Goal: Task Accomplishment & Management: Manage account settings

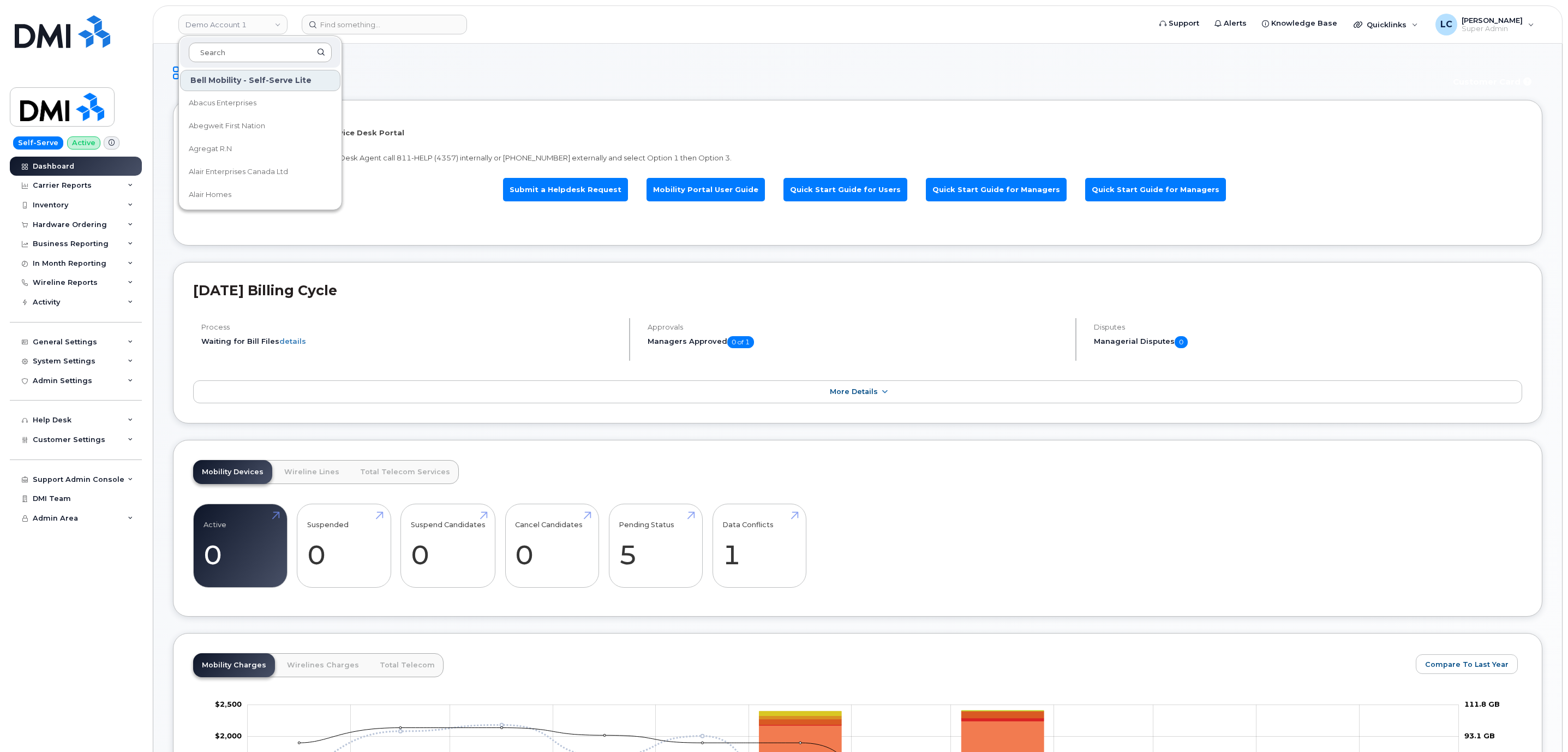
click at [270, 55] on input at bounding box center [260, 52] width 143 height 19
type input "macewan"
click at [256, 100] on span "Grant MacEwan University" at bounding box center [251, 103] width 125 height 21
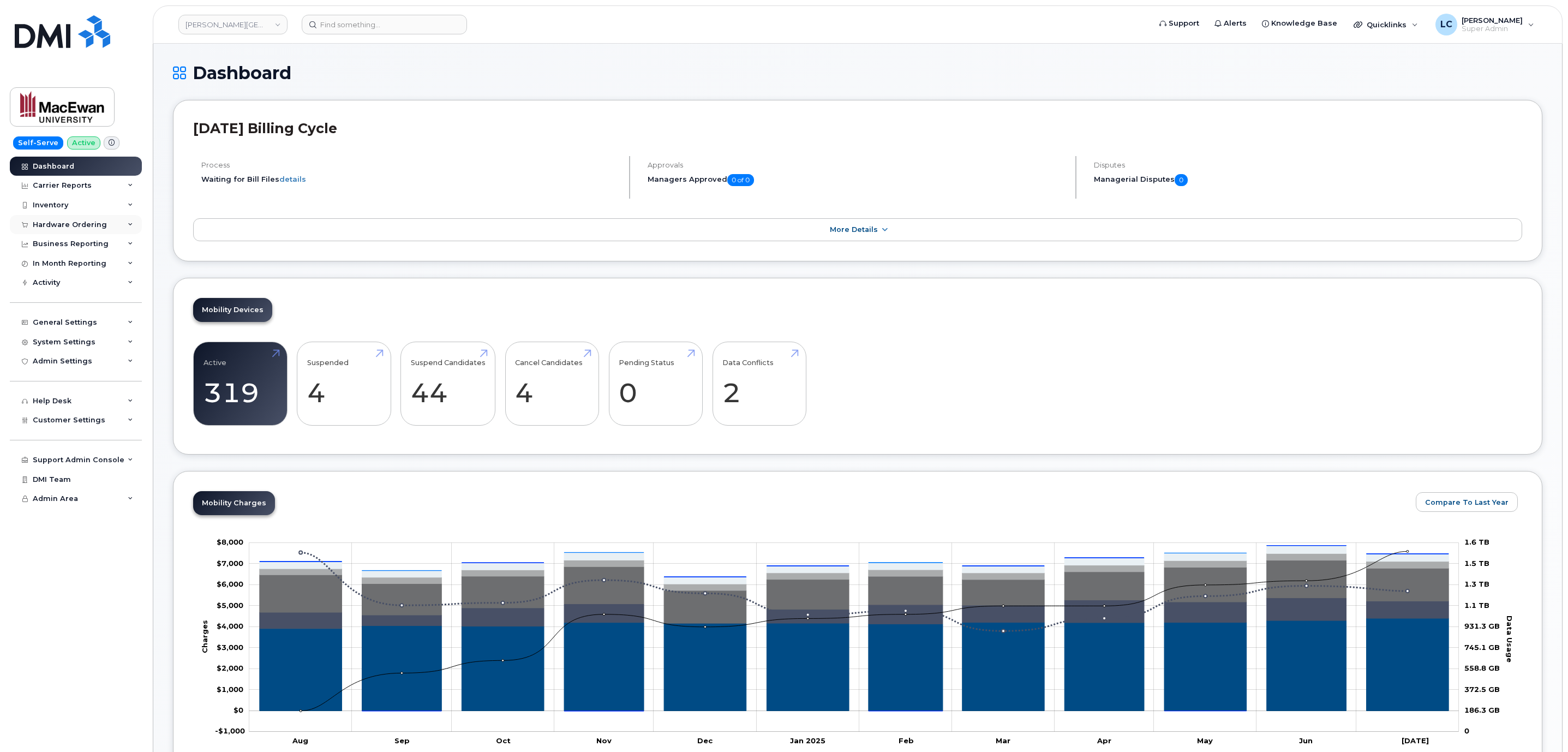
click at [99, 227] on div "Hardware Ordering" at bounding box center [70, 225] width 74 height 9
click at [59, 262] on div "Orders" at bounding box center [51, 265] width 27 height 10
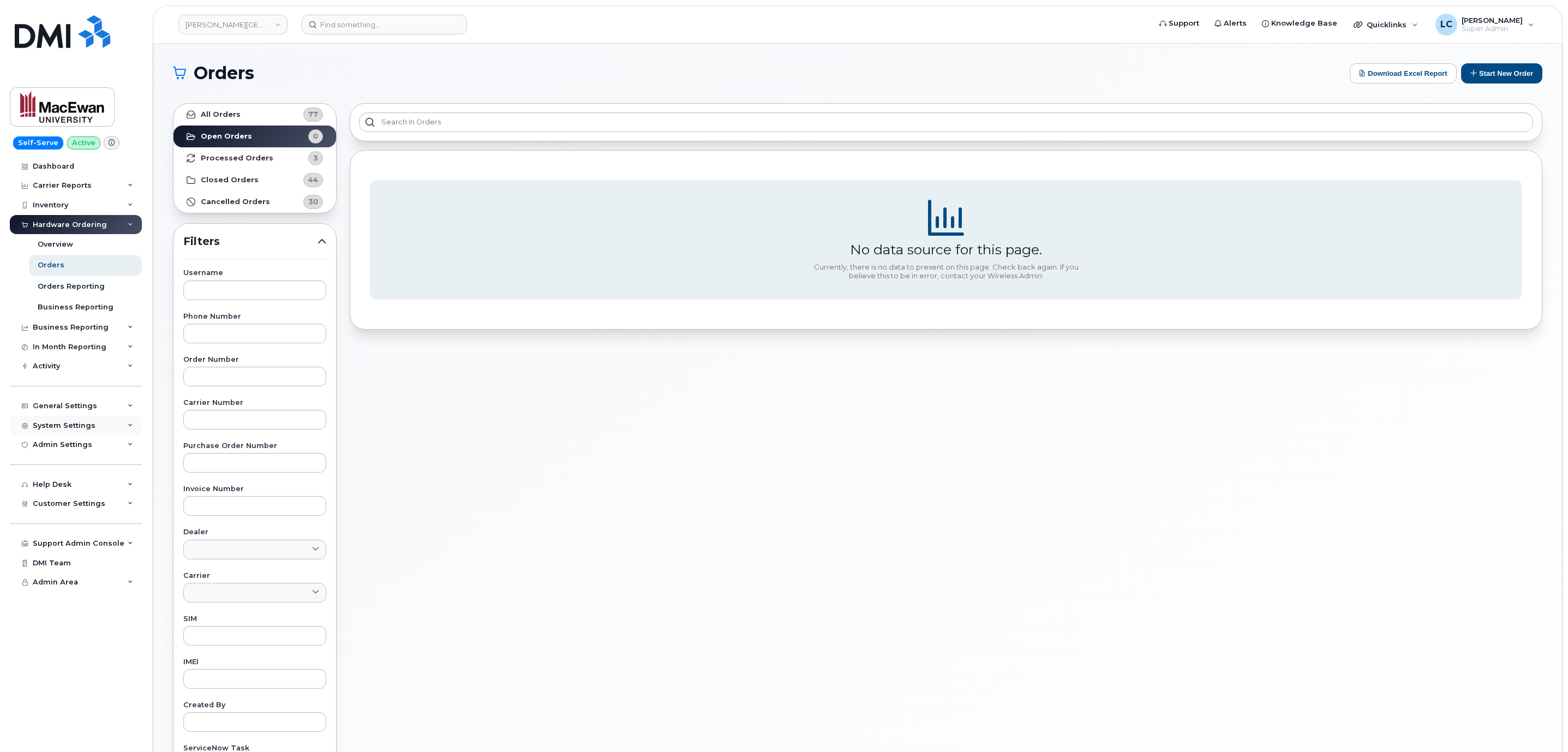
click at [105, 421] on div "System Settings" at bounding box center [75, 426] width 132 height 19
click at [72, 597] on link "Users" at bounding box center [86, 592] width 113 height 21
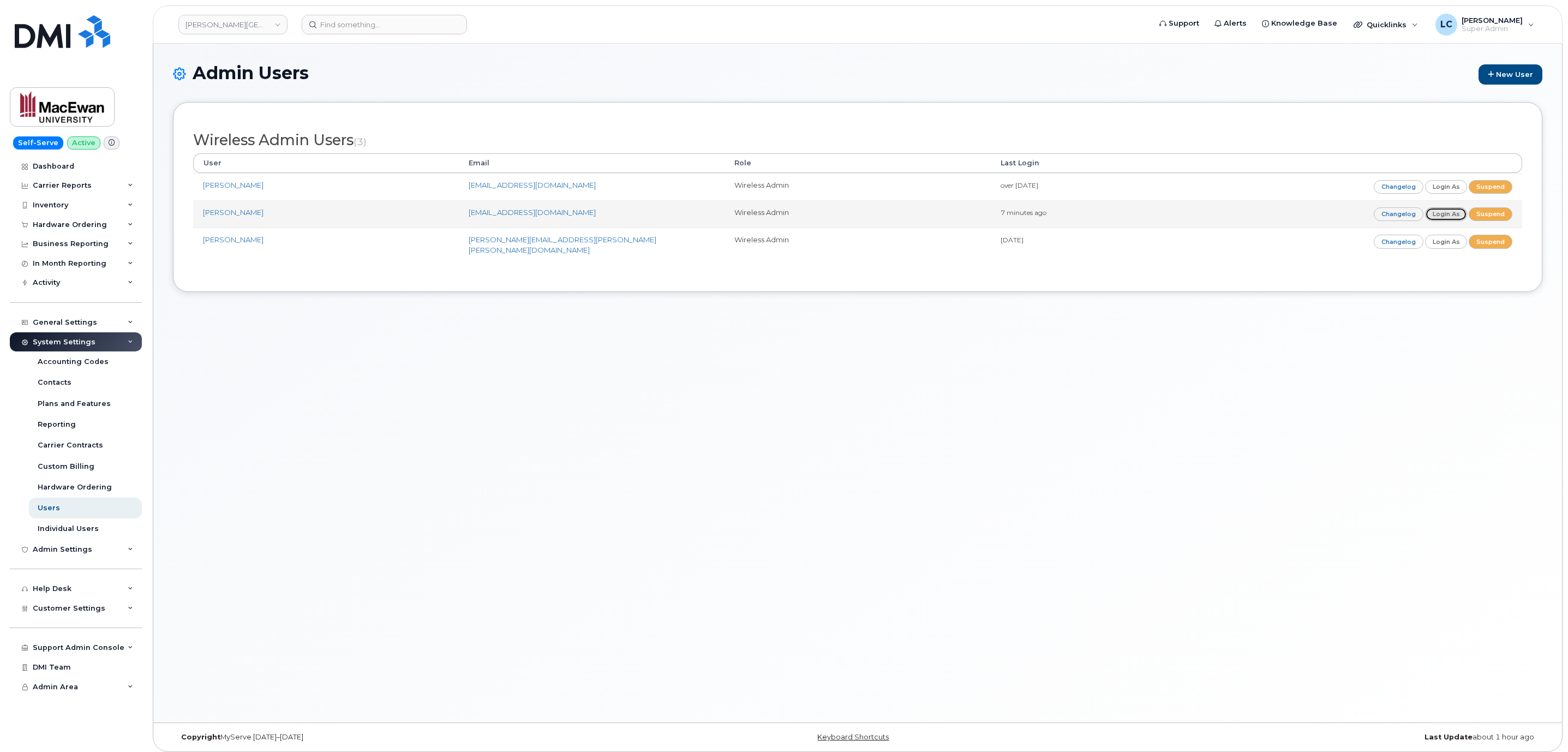
click at [1439, 214] on link "Login as" at bounding box center [1446, 214] width 43 height 13
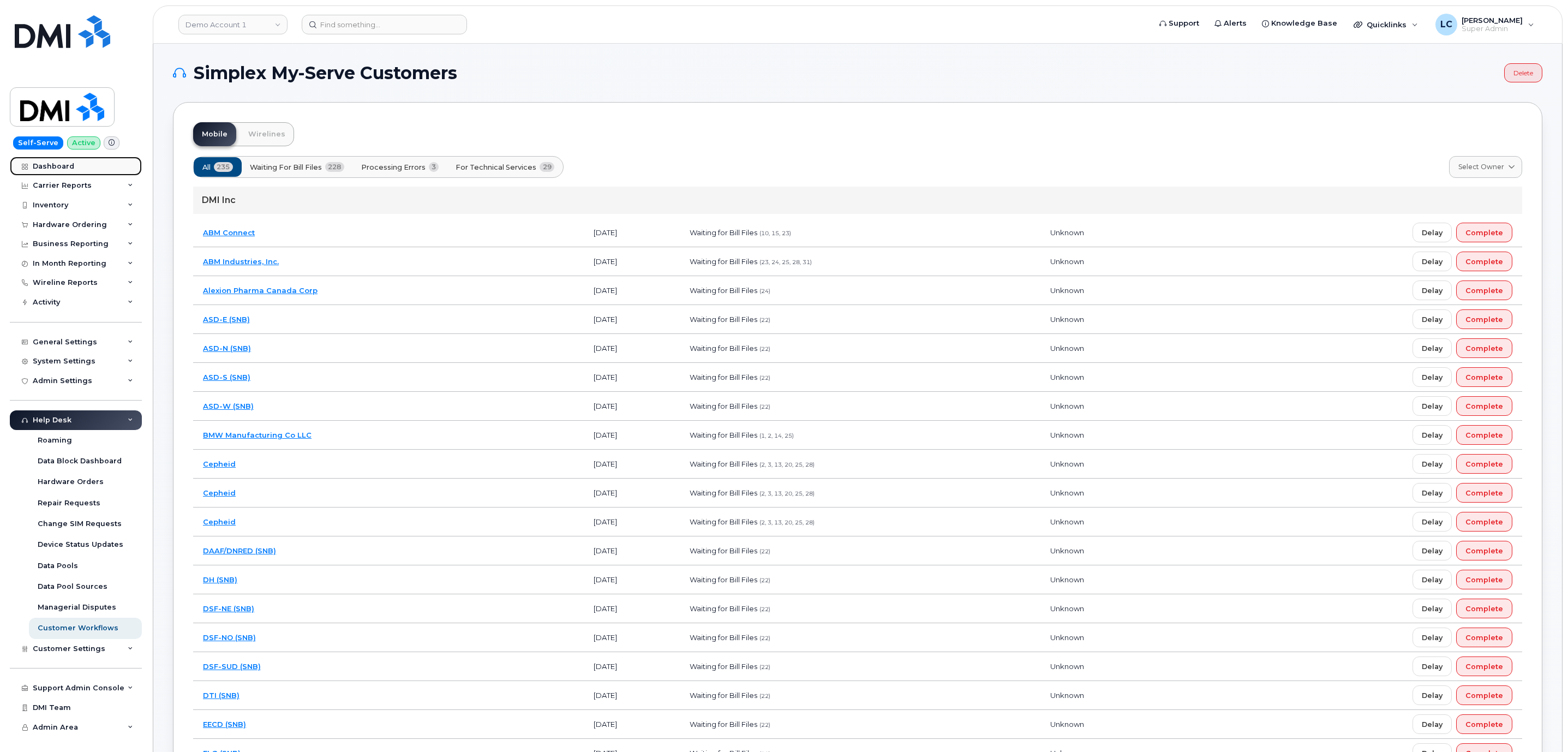
click at [61, 164] on div "Dashboard" at bounding box center [54, 166] width 41 height 9
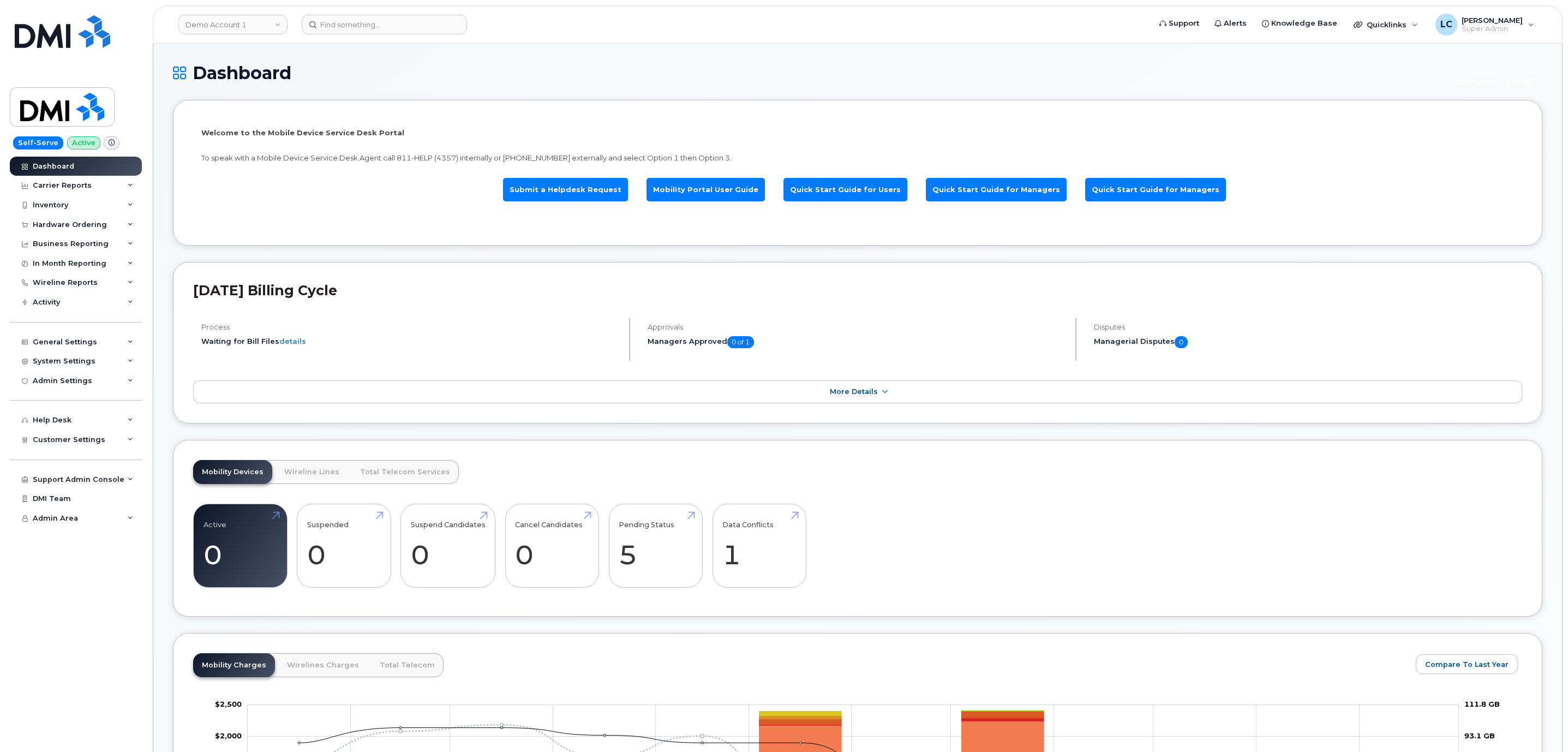
click at [1149, 90] on div "Dashboard Customer Card" at bounding box center [858, 82] width 1370 height 37
click at [221, 32] on link "Demo Account 1" at bounding box center [233, 24] width 109 height 19
click at [237, 46] on input at bounding box center [260, 52] width 143 height 19
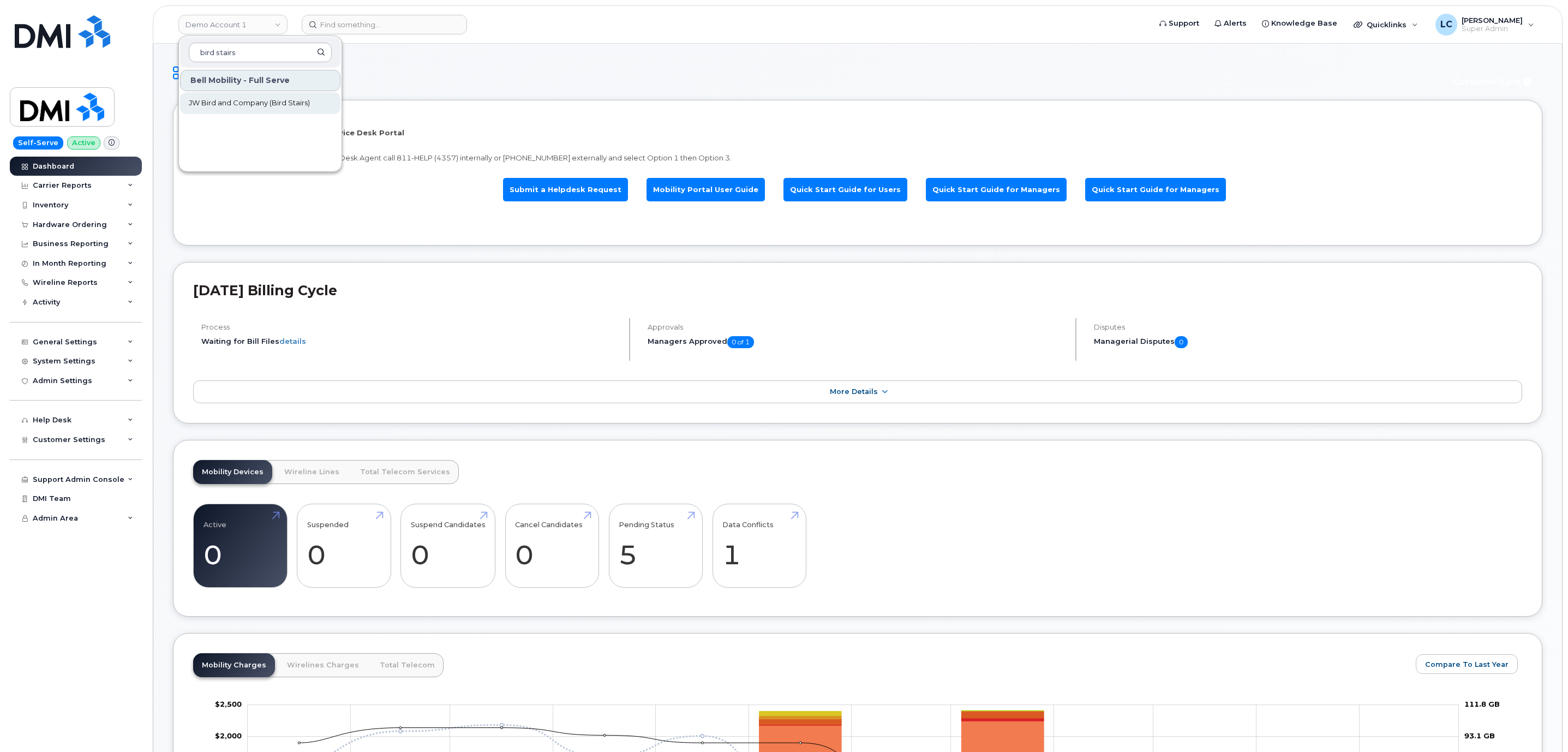
type input "bird stairs"
click at [250, 104] on span "JW Bird and Company (Bird Stairs)" at bounding box center [249, 103] width 121 height 11
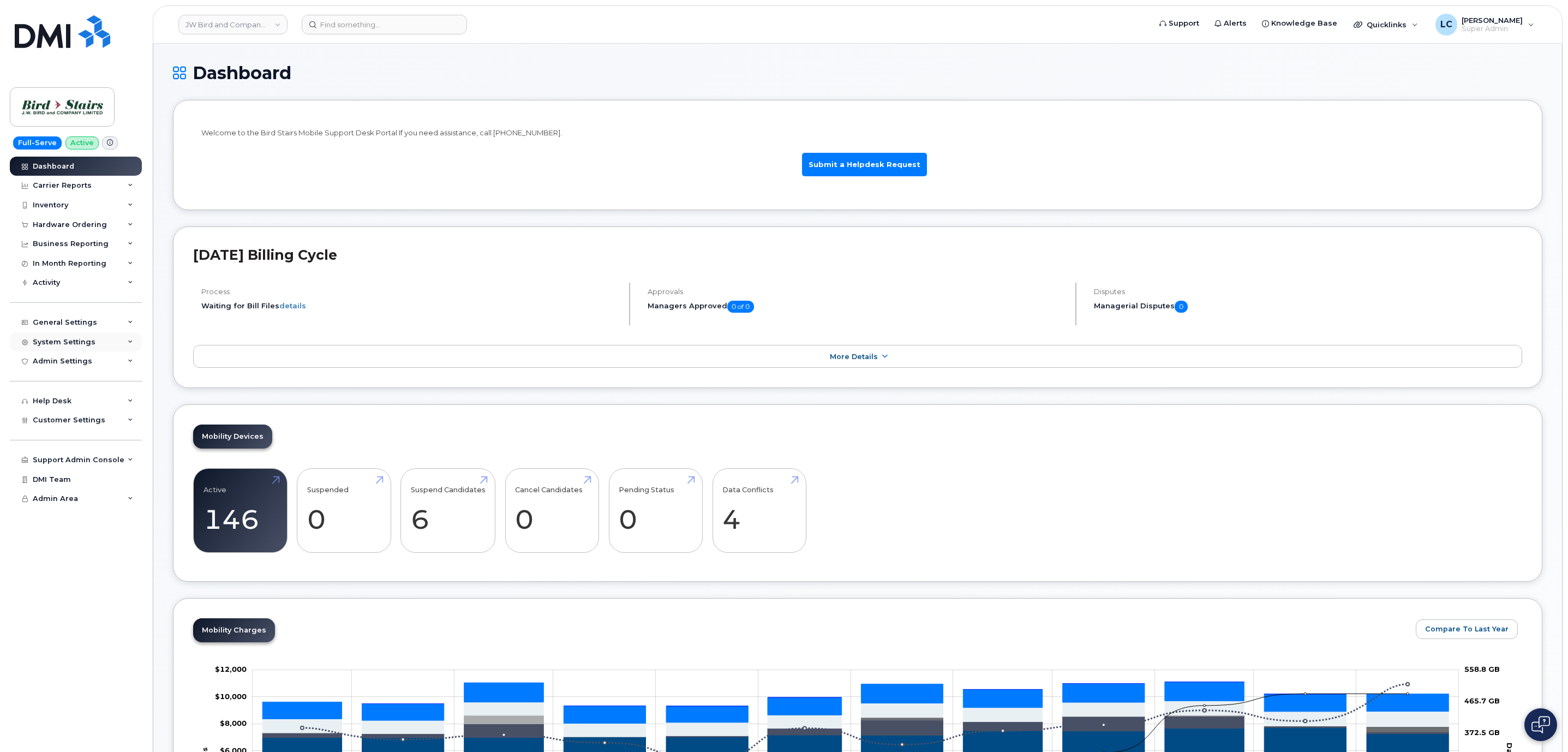
click at [82, 336] on div "System Settings" at bounding box center [75, 342] width 132 height 19
click at [60, 500] on link "Users" at bounding box center [86, 508] width 113 height 21
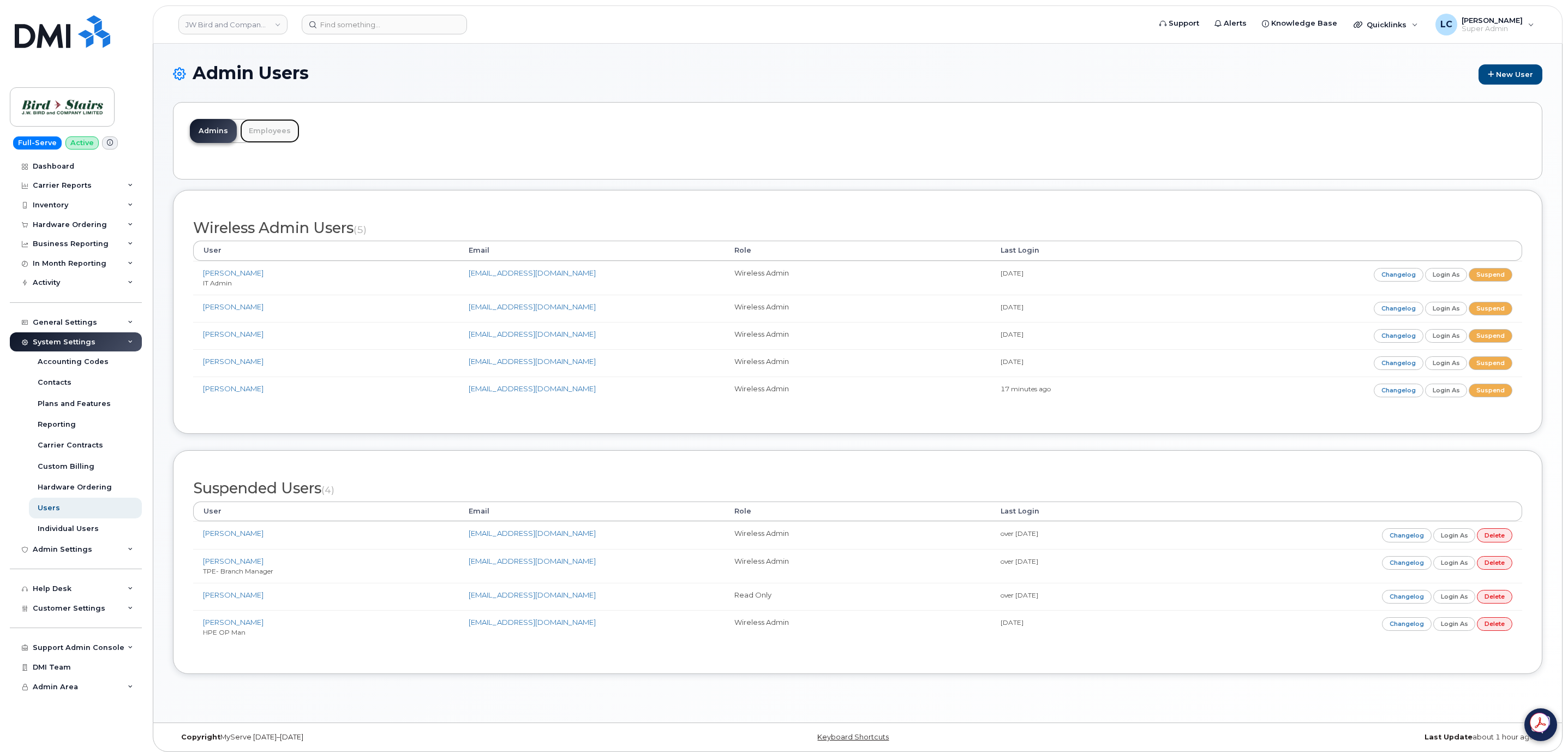
click at [275, 133] on link "Employees" at bounding box center [270, 130] width 60 height 24
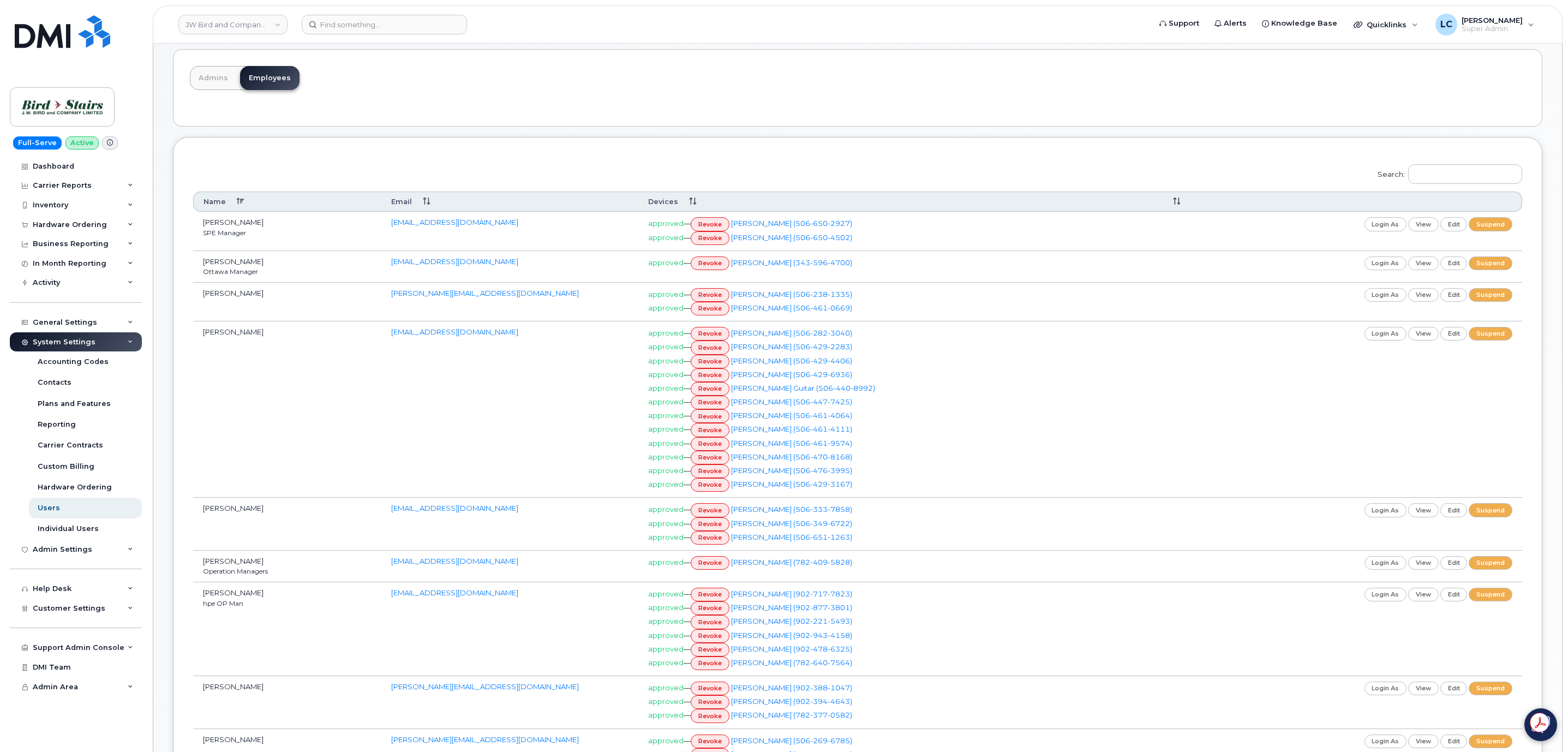
scroll to position [82, 0]
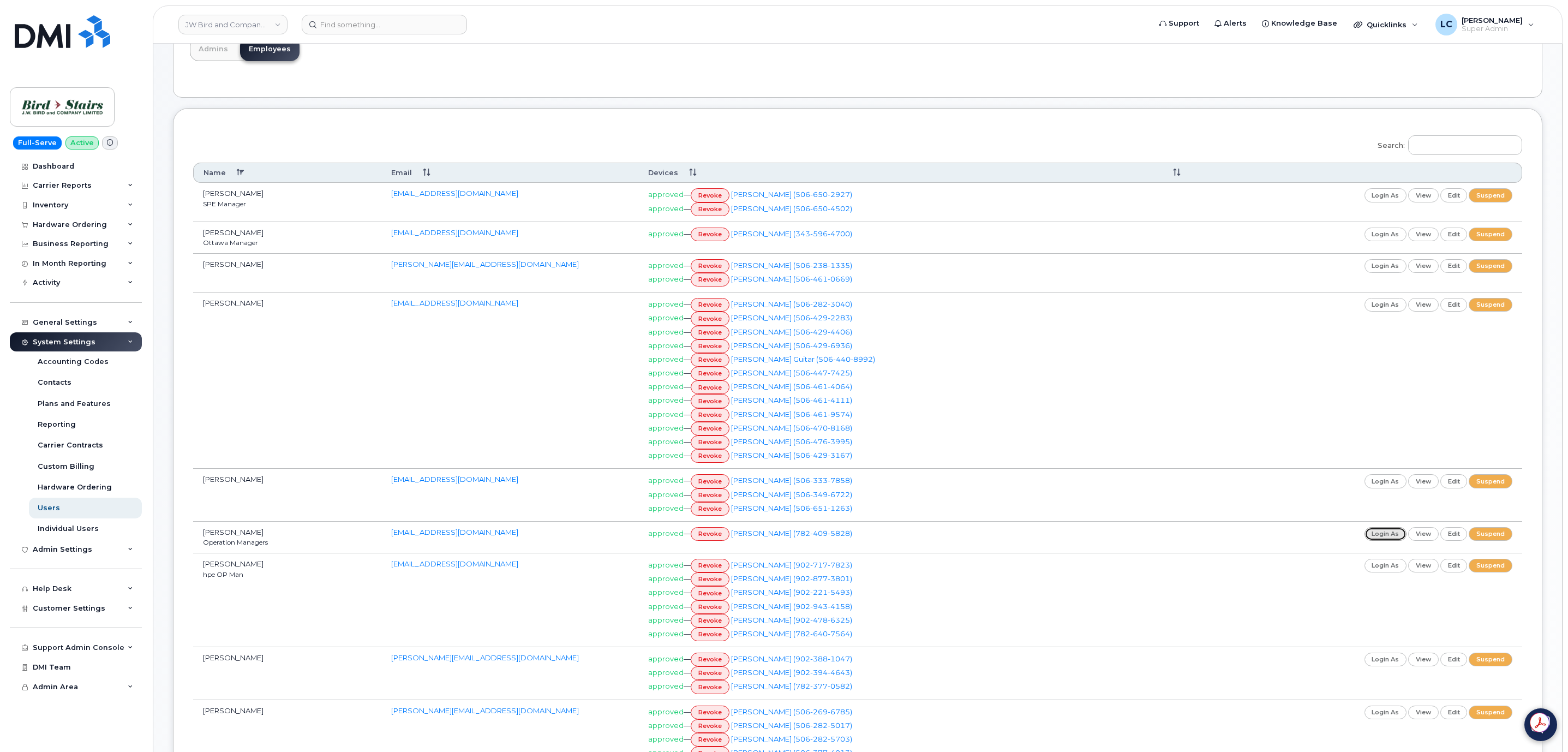
click at [1391, 541] on link "login as" at bounding box center [1386, 534] width 43 height 13
